Goal: Go to known website: Access a specific website the user already knows

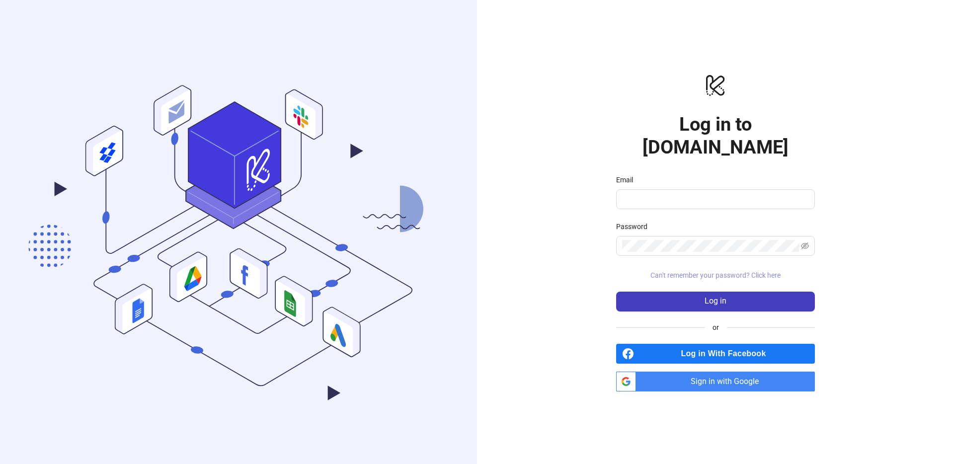
click at [718, 271] on span "Can't remember your password? Click here" at bounding box center [715, 275] width 130 height 8
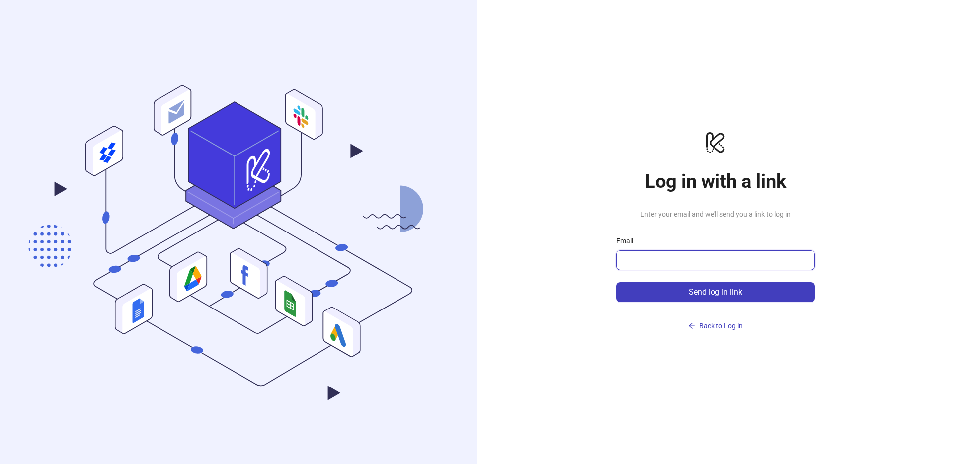
click at [739, 256] on input "Email" at bounding box center [714, 260] width 185 height 12
type input "**********"
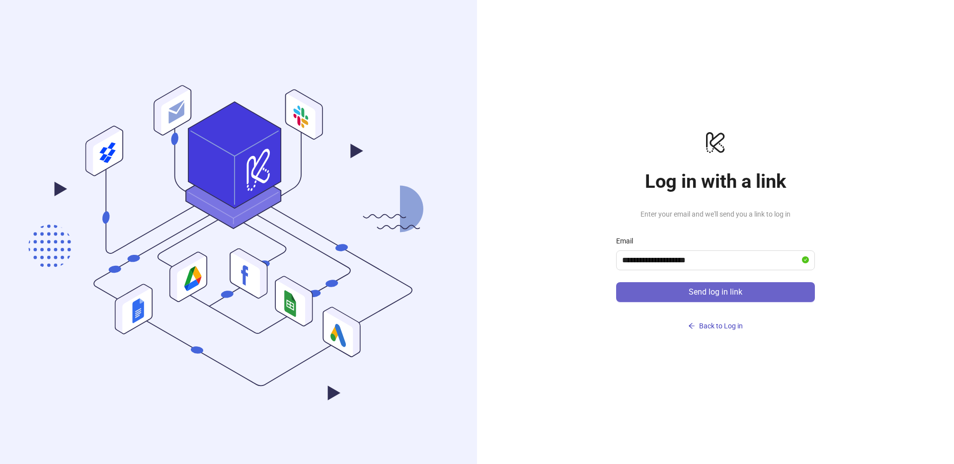
click at [708, 290] on span "Send log in link" at bounding box center [716, 292] width 54 height 9
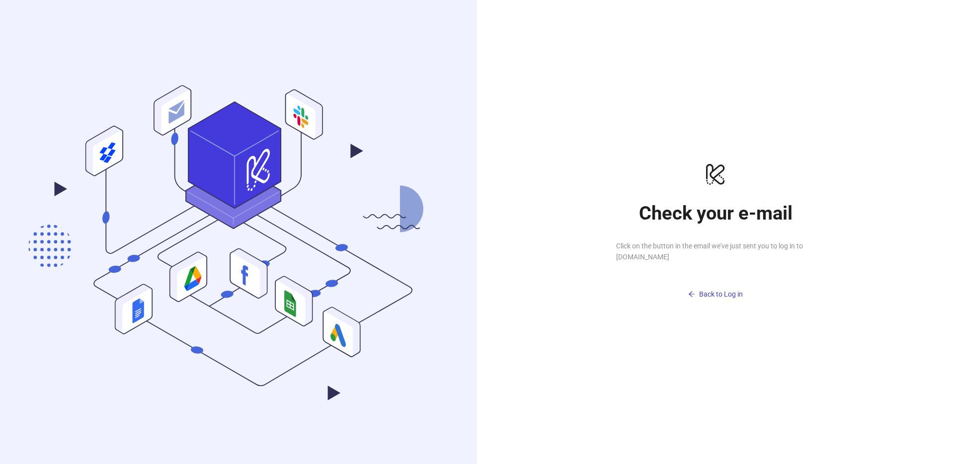
click at [633, 112] on div "logo/logo-mobile Check your e-mail Click on the button in the email we've just …" at bounding box center [715, 232] width 477 height 464
click at [715, 205] on h1 "Check your e-mail" at bounding box center [715, 213] width 199 height 23
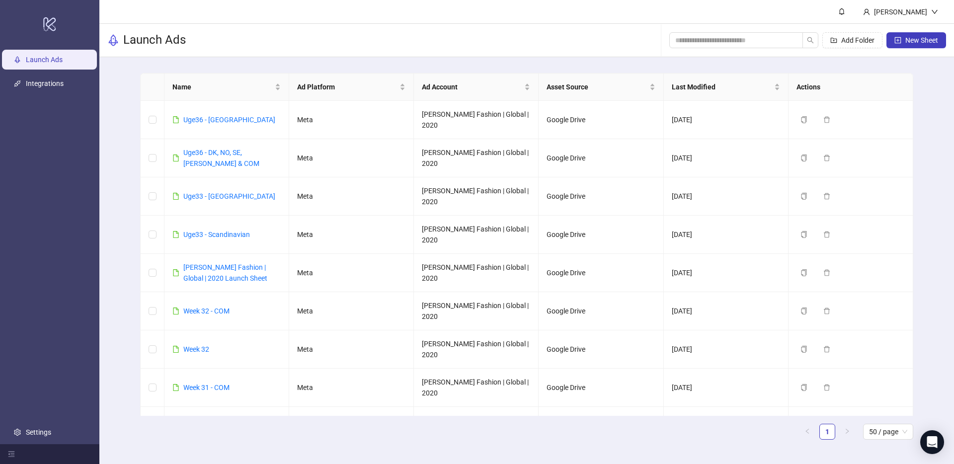
click at [359, 53] on div "Launch Ads Add Folder New Sheet" at bounding box center [526, 40] width 855 height 33
click at [196, 149] on link "Uge36 - DK, NO, SE, NED & COM" at bounding box center [221, 158] width 76 height 19
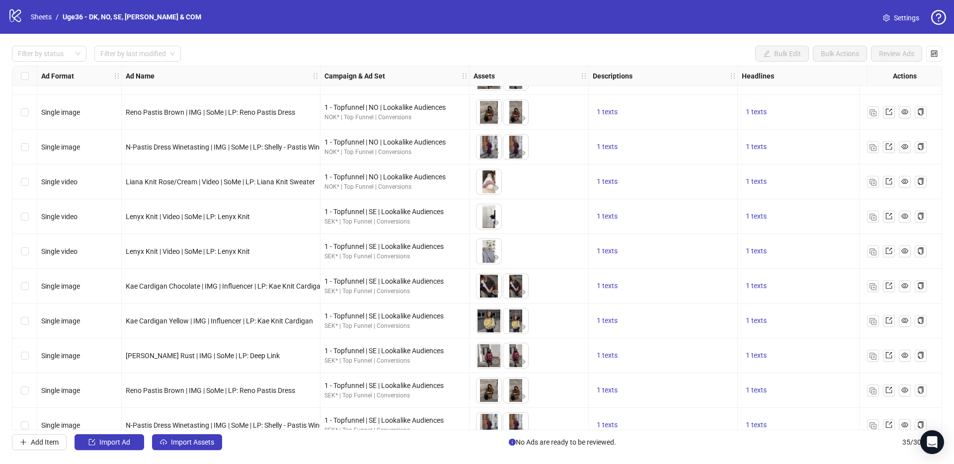
scroll to position [604, 0]
